Goal: Use online tool/utility: Utilize a website feature to perform a specific function

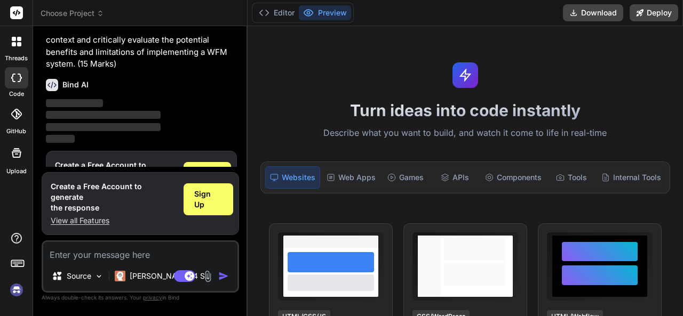
scroll to position [155, 0]
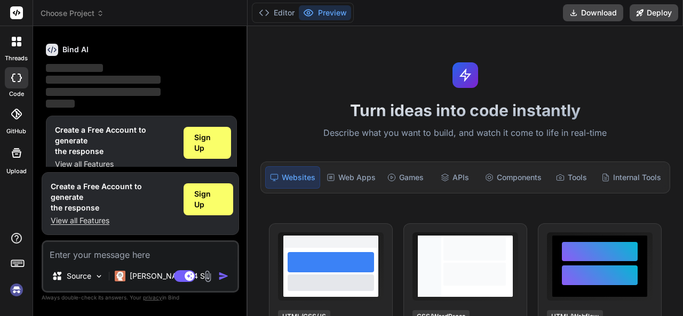
type textarea "x"
type textarea "QUESTION 1 (30 MARKS) 1.1 The case study highlights the challenges of managing …"
type textarea "x"
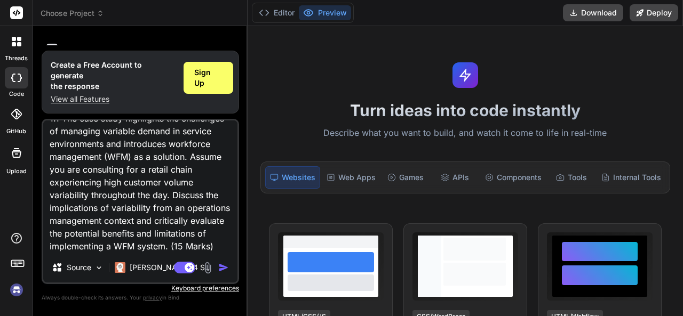
type textarea "QUESTION 1 (30 MARKS) 1.1 The case study highlights the challenges of managing …"
click at [218, 269] on img "button" at bounding box center [223, 267] width 11 height 11
click at [220, 267] on img "button" at bounding box center [223, 267] width 11 height 11
click at [226, 269] on img "button" at bounding box center [223, 267] width 11 height 11
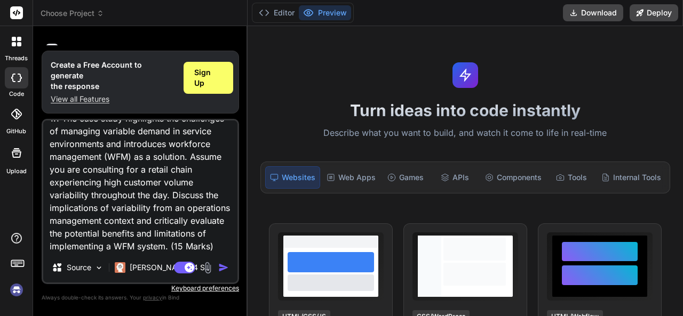
click at [225, 269] on img "button" at bounding box center [223, 267] width 11 height 11
click at [157, 270] on p "[PERSON_NAME] 4 S.." at bounding box center [169, 267] width 79 height 11
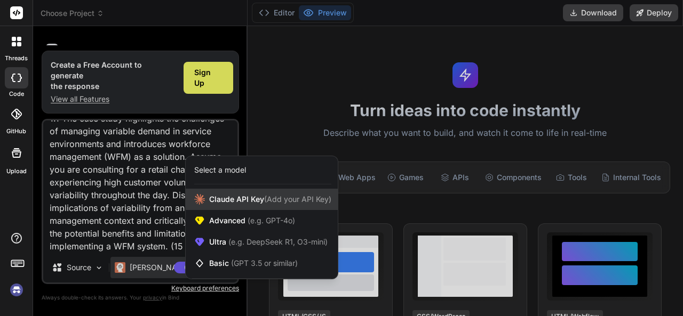
click at [268, 202] on span "(Add your API Key)" at bounding box center [297, 199] width 67 height 9
type textarea "x"
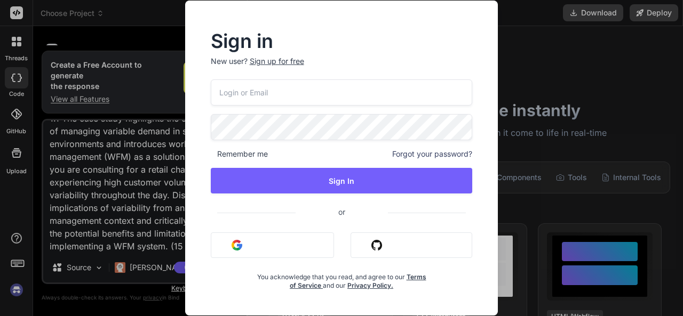
click at [281, 91] on input "email" at bounding box center [342, 92] width 262 height 26
click at [281, 91] on input "tshepi" at bounding box center [342, 92] width 262 height 26
type input "tshepi"
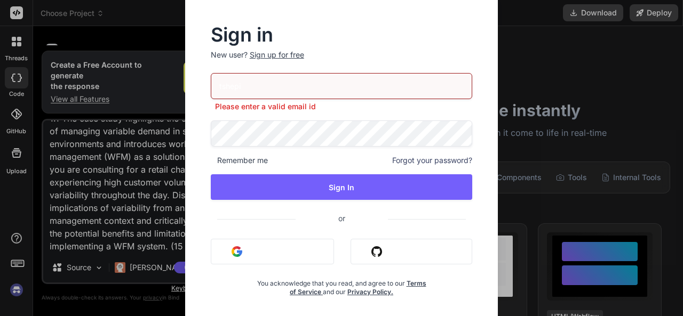
click at [269, 239] on button "Sign in with Google" at bounding box center [272, 252] width 123 height 26
click at [269, 248] on button "Sign in with Google" at bounding box center [272, 252] width 123 height 26
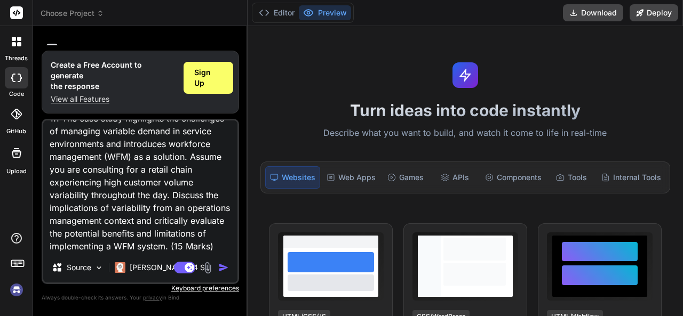
click at [223, 268] on img "button" at bounding box center [223, 267] width 11 height 11
click at [154, 270] on p "[PERSON_NAME] 4 S.." at bounding box center [169, 267] width 79 height 11
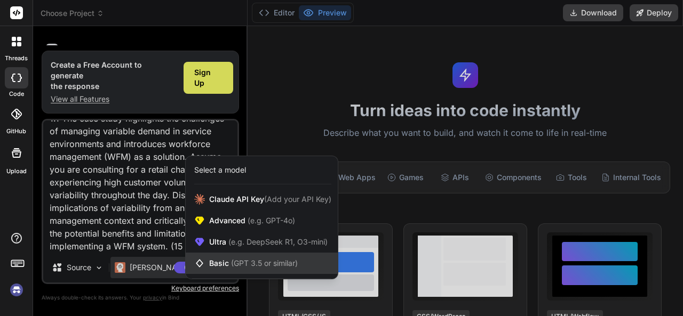
click at [212, 266] on span "Basic (GPT 3.5 or similar)" at bounding box center [253, 263] width 89 height 11
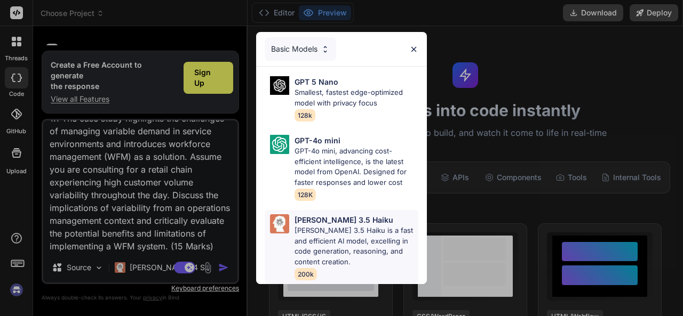
click at [324, 230] on p "[PERSON_NAME] 3.5 Haiku is a fast and efficient AI model, excelling in code gen…" at bounding box center [356, 247] width 124 height 42
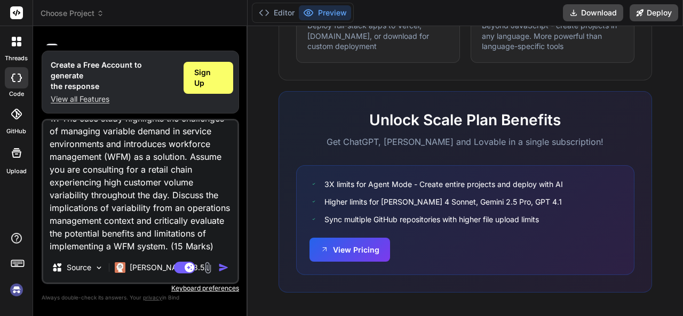
scroll to position [722, 0]
click at [259, 11] on icon at bounding box center [264, 12] width 11 height 11
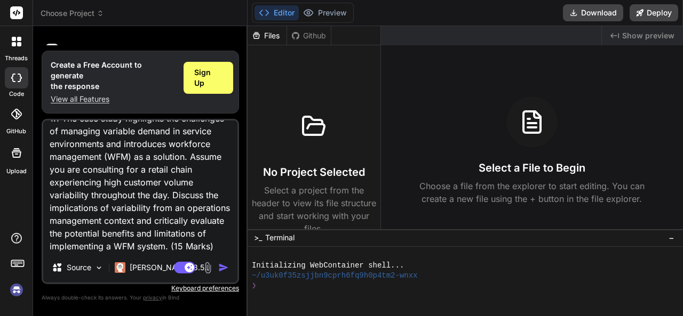
click at [219, 268] on img "button" at bounding box center [223, 267] width 11 height 11
click at [148, 267] on p "[PERSON_NAME] 3.5.." at bounding box center [169, 267] width 79 height 11
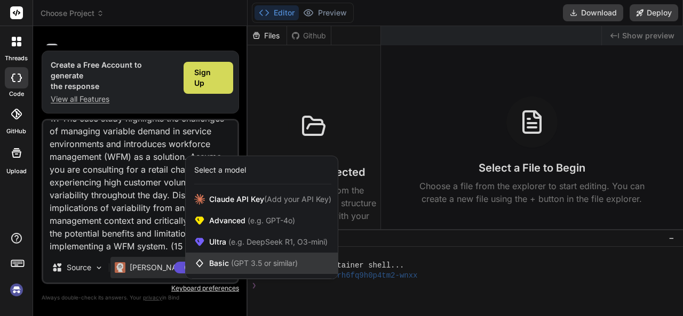
click at [250, 261] on span "(GPT 3.5 or similar)" at bounding box center [264, 263] width 67 height 9
type textarea "x"
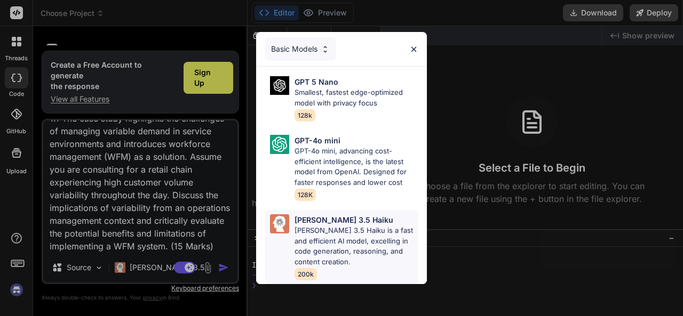
click at [318, 245] on p "[PERSON_NAME] 3.5 Haiku is a fast and efficient AI model, excelling in code gen…" at bounding box center [356, 247] width 124 height 42
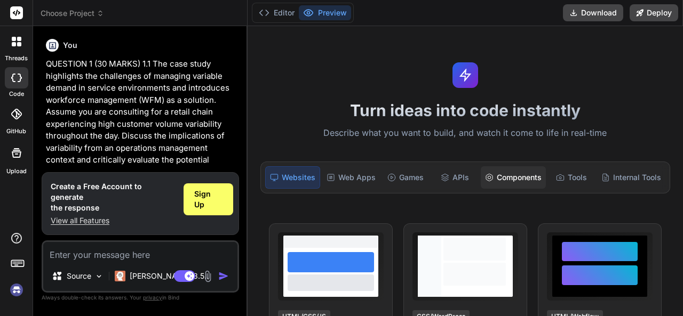
type textarea "x"
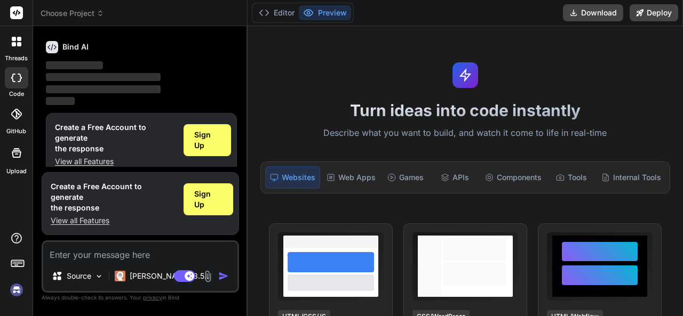
scroll to position [160, 0]
